Goal: Check status: Check status

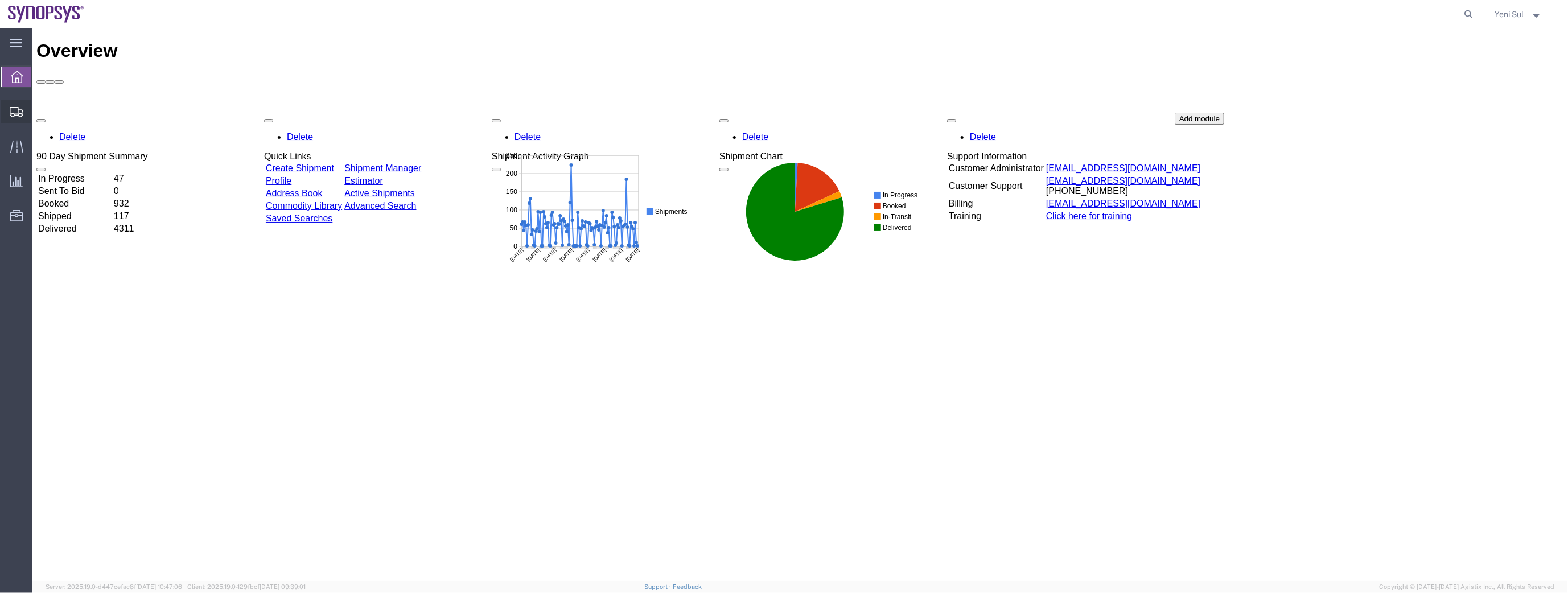
click at [0, 0] on span "Shipment Manager" at bounding box center [0, 0] width 0 height 0
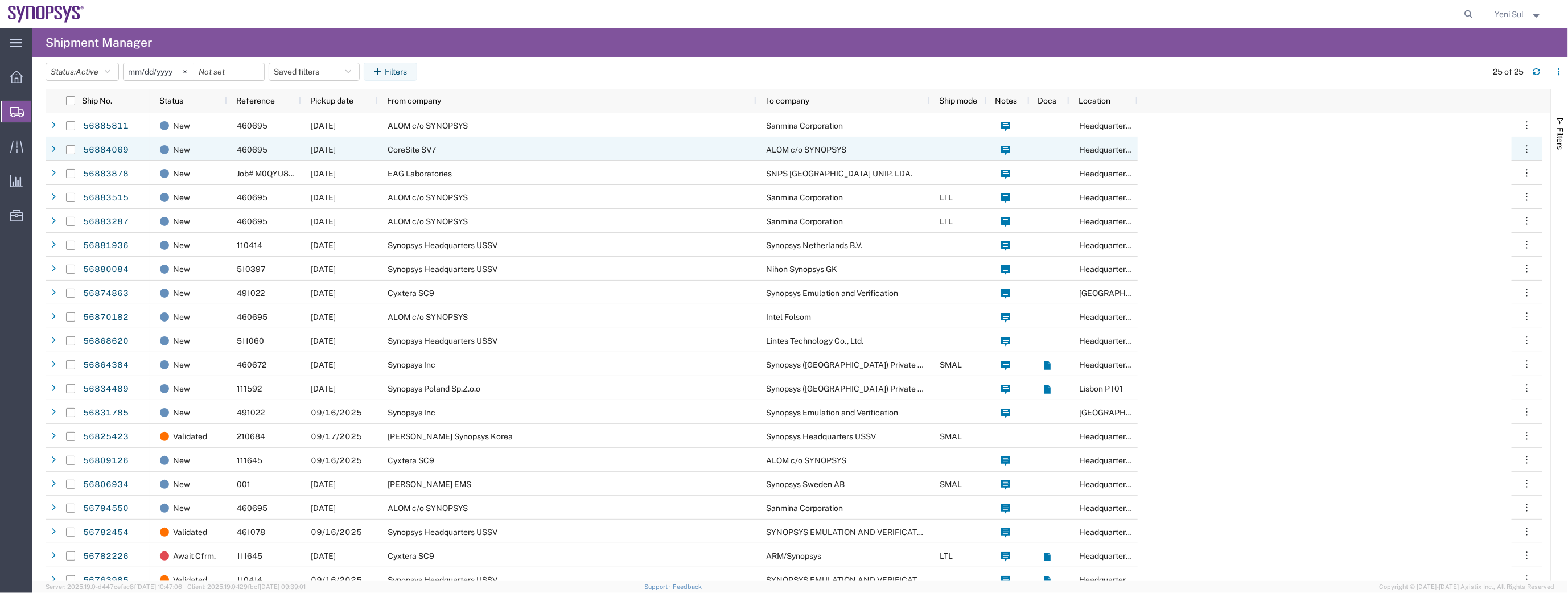
click at [420, 147] on span "CoreSite SV7" at bounding box center [411, 149] width 49 height 9
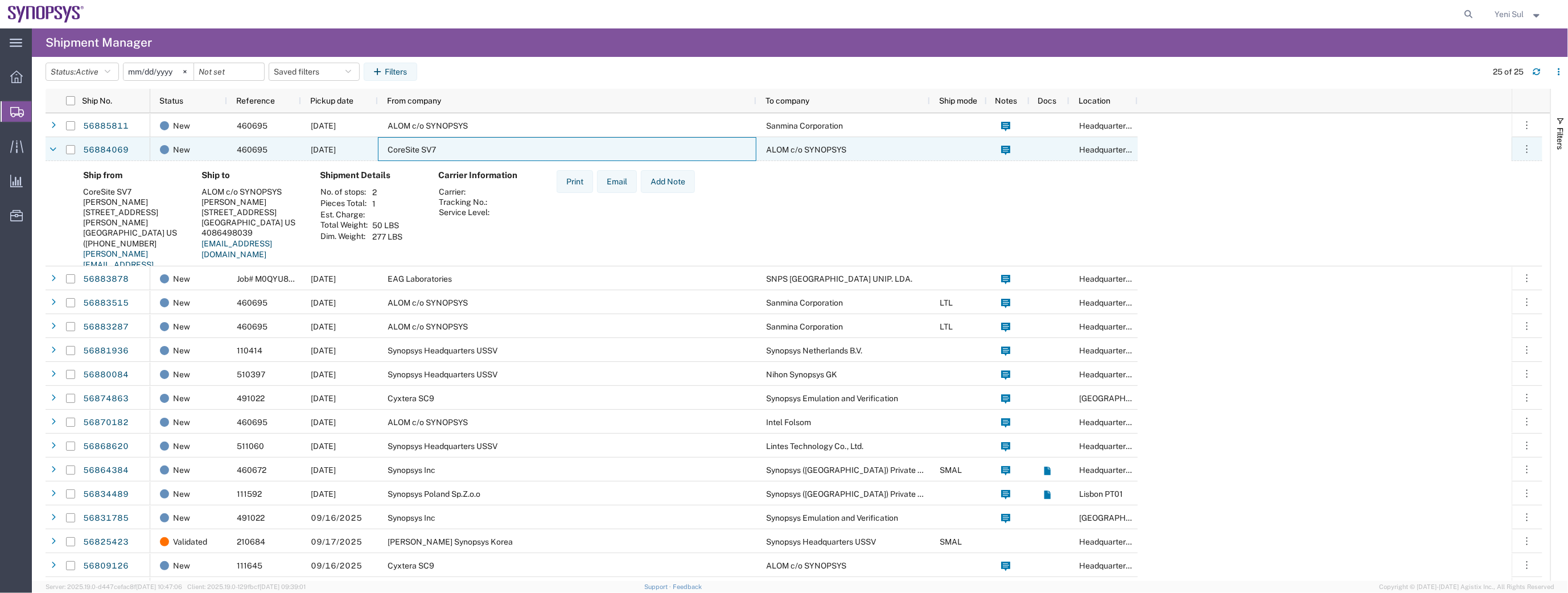
click at [420, 146] on span "CoreSite SV7" at bounding box center [411, 149] width 49 height 9
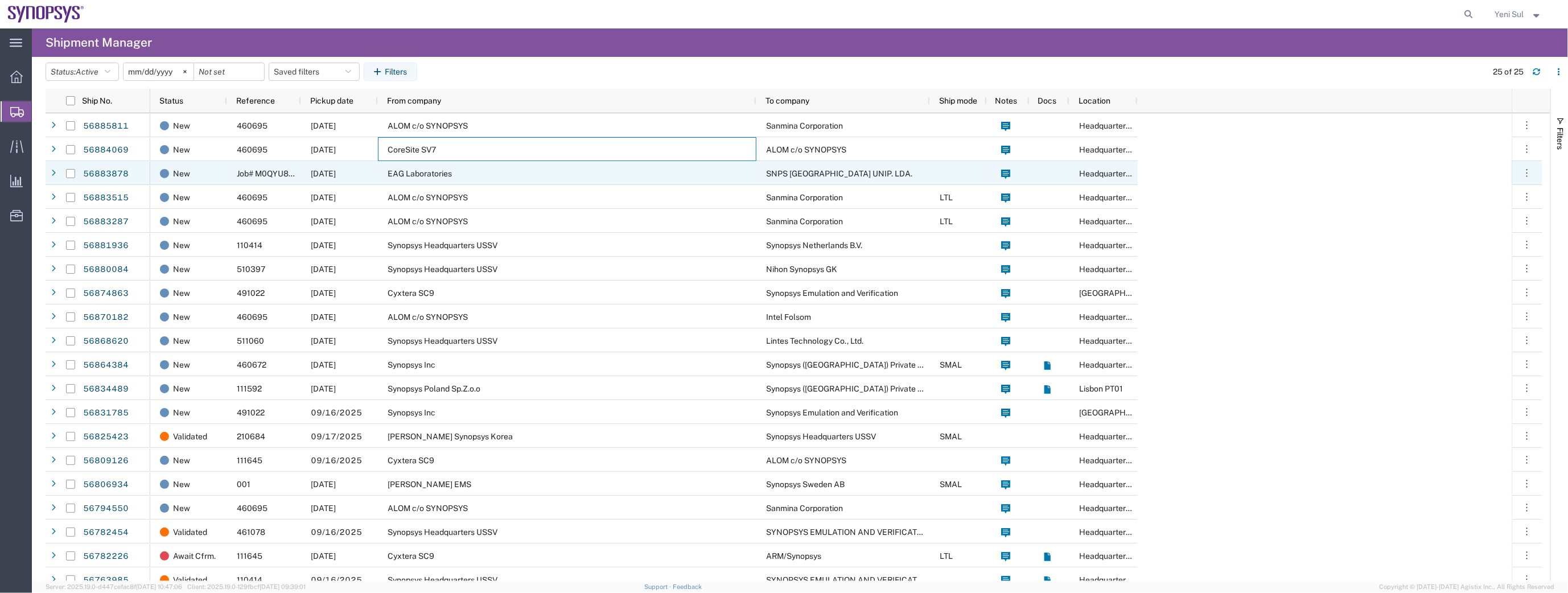
click at [411, 182] on div "EAG Laboratories" at bounding box center [567, 173] width 378 height 24
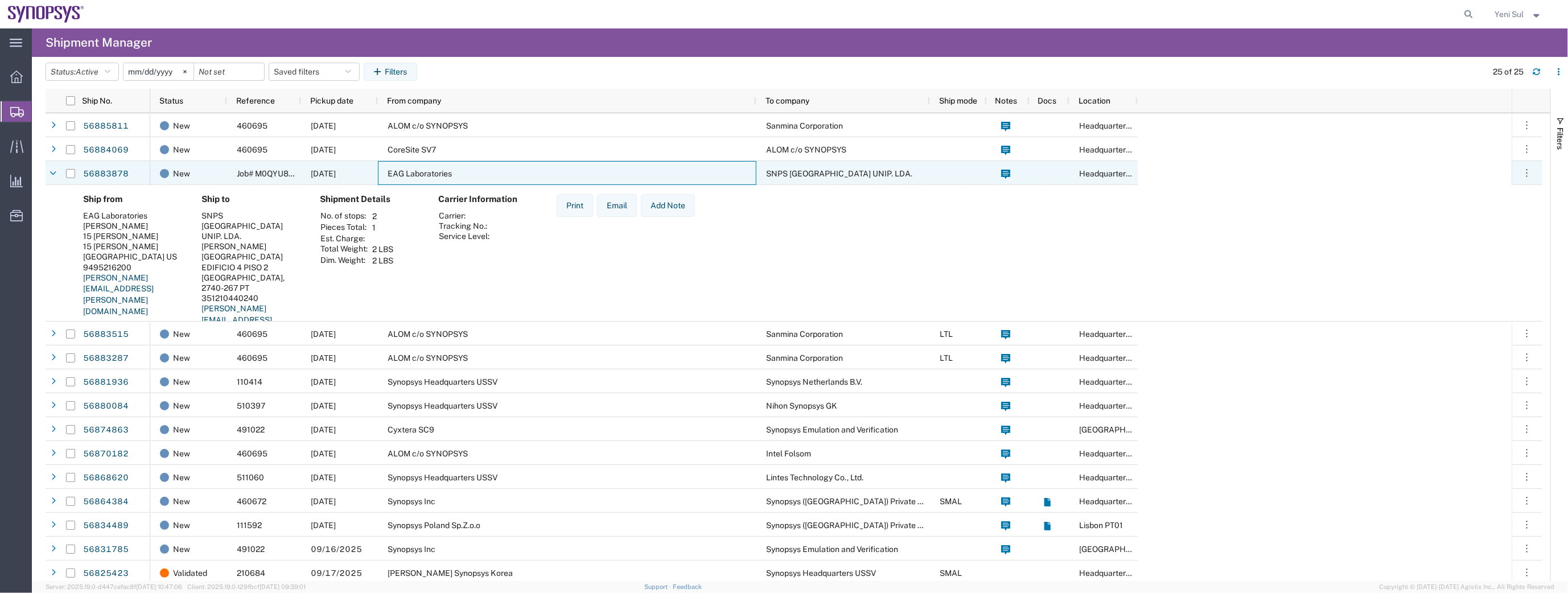
click at [412, 178] on div "EAG Laboratories" at bounding box center [567, 173] width 378 height 24
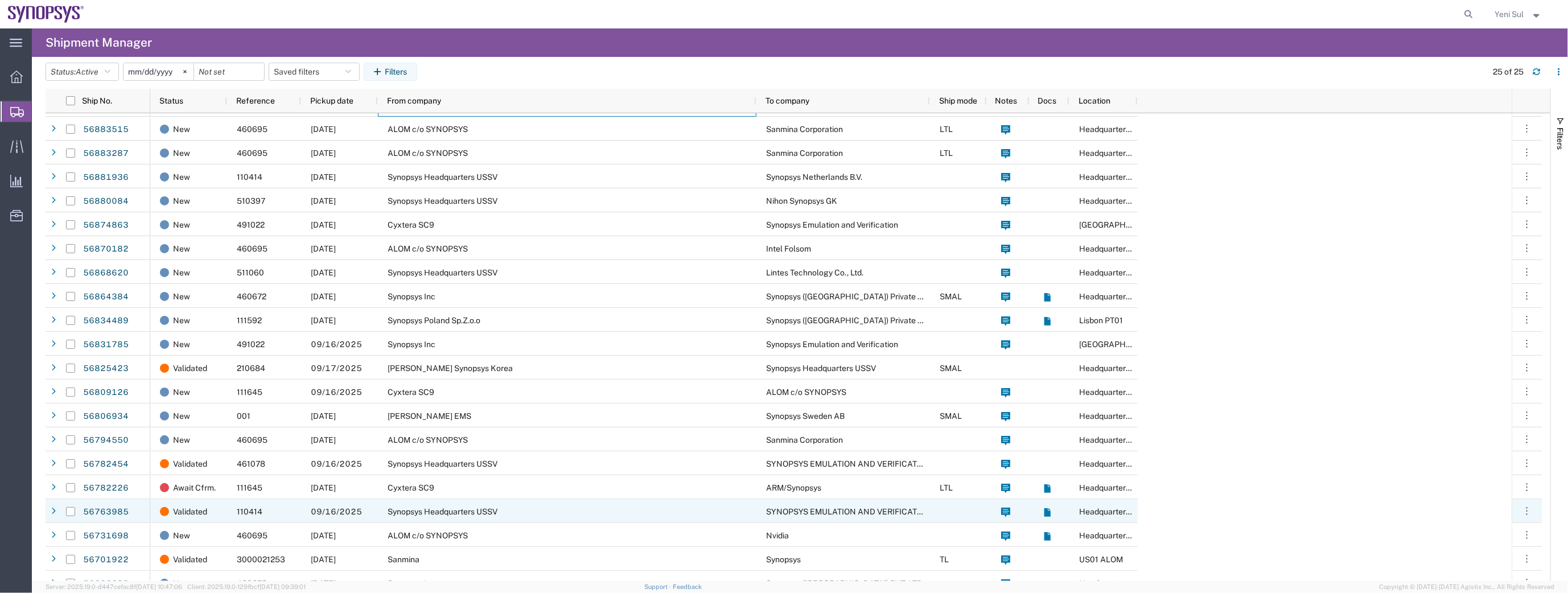
scroll to position [130, 0]
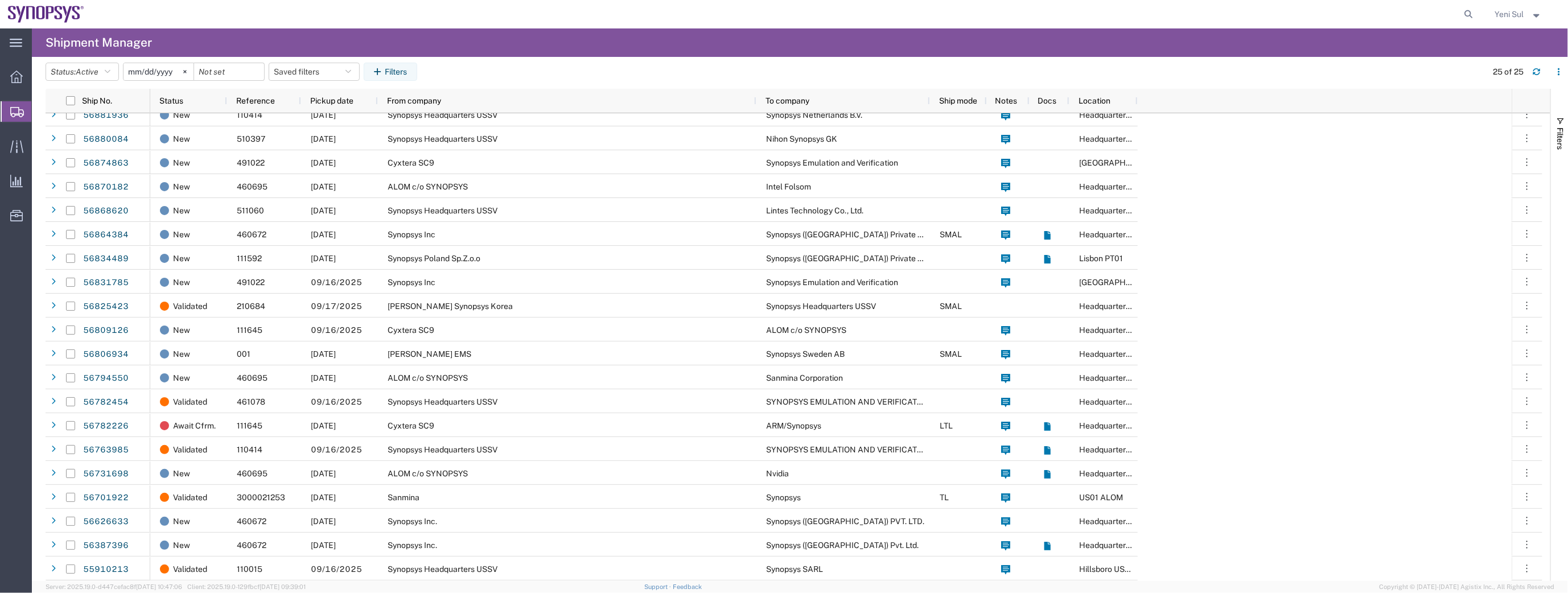
click at [1372, 303] on div "New 460695 [DATE] ALOM c/o SYNOPSYS Sanmina Corporation Headquarters USSV New 4…" at bounding box center [831, 282] width 1362 height 598
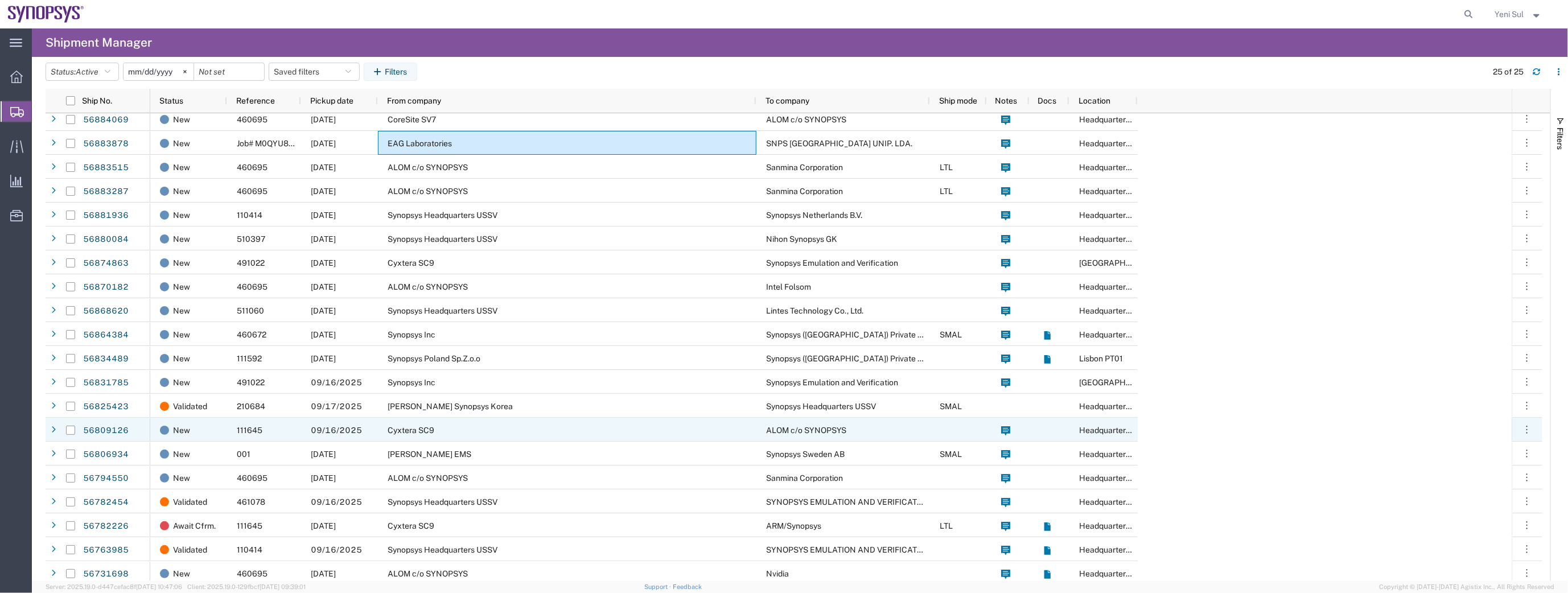
scroll to position [0, 0]
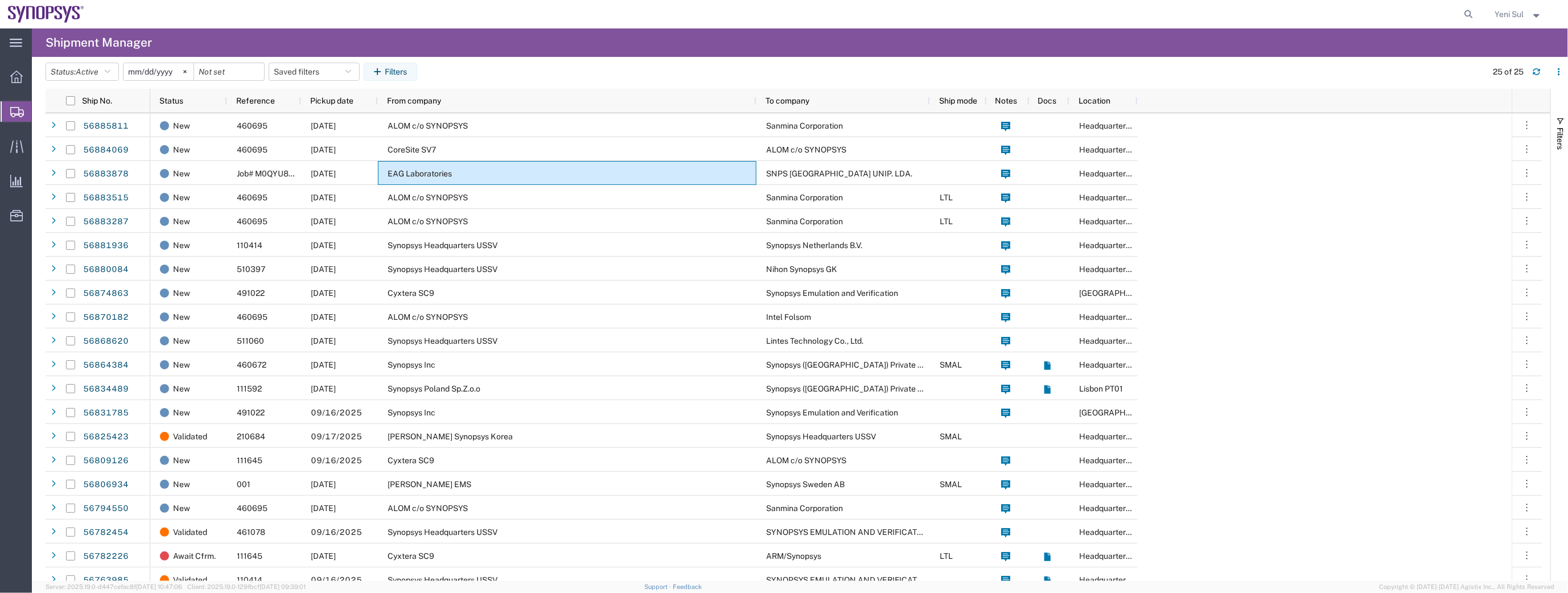
drag, startPoint x: 17, startPoint y: 285, endPoint x: 140, endPoint y: 16, distance: 295.8
click at [19, 282] on div "main_menu Created with Sketch. Collapse Menu Overview Shipments Shipment Manage…" at bounding box center [16, 310] width 32 height 565
